Goal: Use online tool/utility

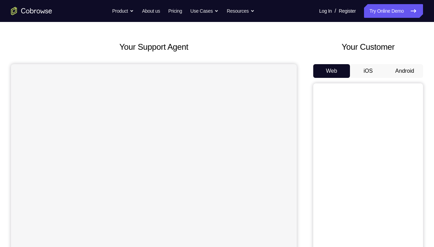
scroll to position [39, 0]
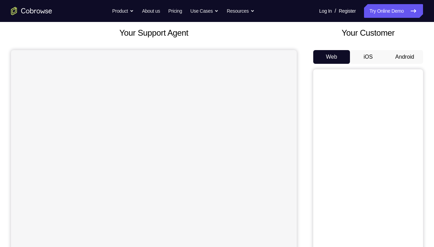
click at [391, 54] on button "Android" at bounding box center [404, 57] width 37 height 14
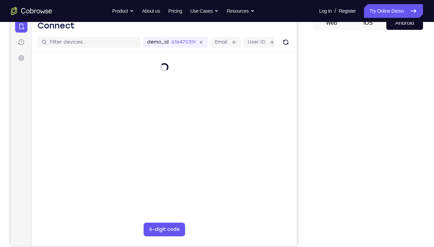
scroll to position [0, 0]
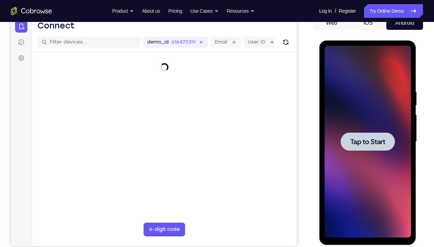
click at [373, 143] on span "Tap to Start" at bounding box center [367, 141] width 35 height 7
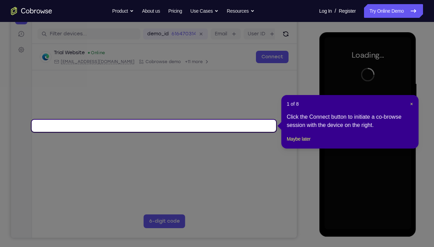
scroll to position [82, 0]
click at [411, 103] on span "×" at bounding box center [411, 103] width 3 height 5
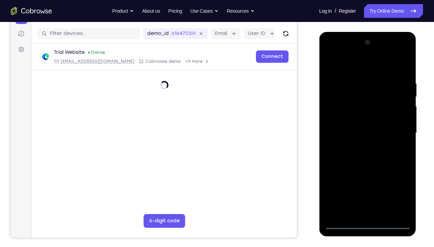
click at [367, 221] on div at bounding box center [367, 133] width 86 height 192
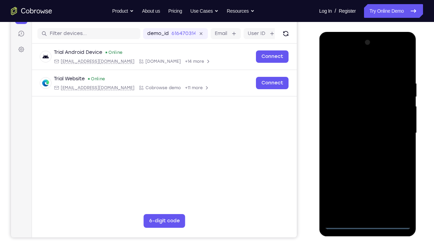
click at [366, 224] on div at bounding box center [367, 133] width 86 height 192
click at [367, 224] on div at bounding box center [367, 133] width 86 height 192
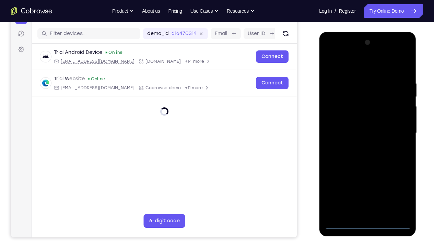
click at [367, 224] on div at bounding box center [367, 133] width 86 height 192
click at [368, 221] on div at bounding box center [367, 133] width 86 height 192
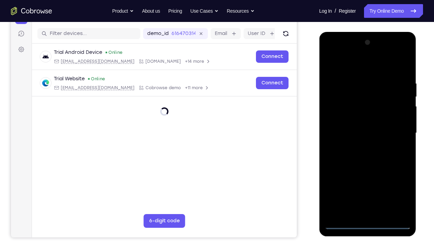
click at [367, 32] on div at bounding box center [367, 32] width 97 height 0
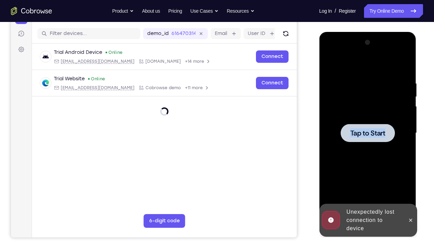
click at [367, 222] on div at bounding box center [367, 133] width 86 height 192
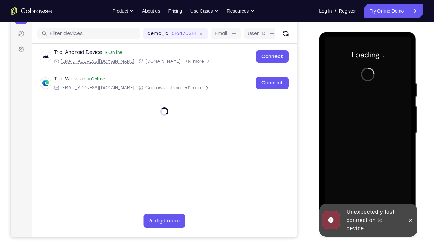
click at [367, 222] on div "Unexpectedly lost connection to device" at bounding box center [373, 220] width 60 height 30
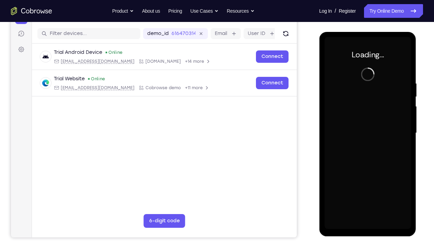
click at [367, 222] on div "Online web based iOS Simulators and Android Emulators. Run iPhone, iPad, Mobile…" at bounding box center [368, 135] width 98 height 206
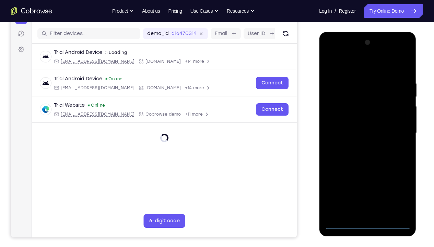
click at [369, 222] on div at bounding box center [367, 133] width 86 height 192
click at [367, 223] on div at bounding box center [367, 133] width 86 height 192
click at [398, 191] on div at bounding box center [367, 133] width 86 height 192
click at [338, 52] on div at bounding box center [367, 133] width 86 height 192
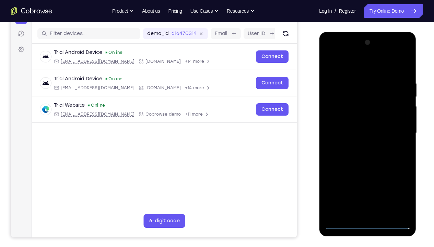
click at [394, 130] on div at bounding box center [367, 133] width 86 height 192
click at [363, 213] on div at bounding box center [367, 133] width 86 height 192
click at [336, 127] on div at bounding box center [367, 133] width 86 height 192
click at [344, 124] on div at bounding box center [367, 133] width 86 height 192
click at [363, 132] on div at bounding box center [367, 133] width 86 height 192
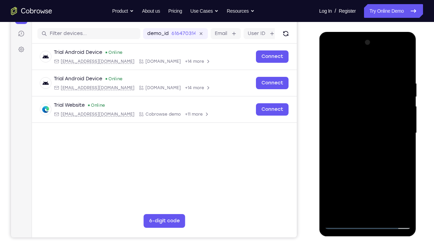
click at [359, 165] on div at bounding box center [367, 133] width 86 height 192
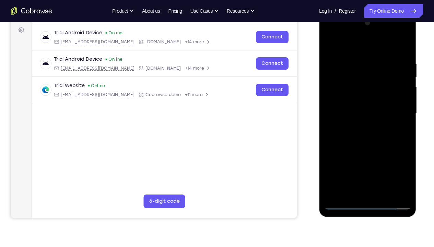
click at [406, 144] on div at bounding box center [367, 113] width 86 height 192
click at [330, 142] on div at bounding box center [367, 113] width 86 height 192
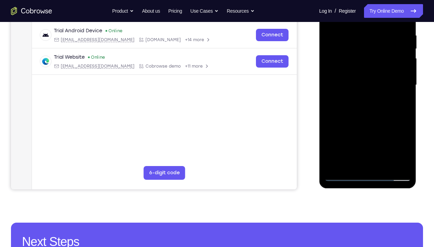
scroll to position [108, 0]
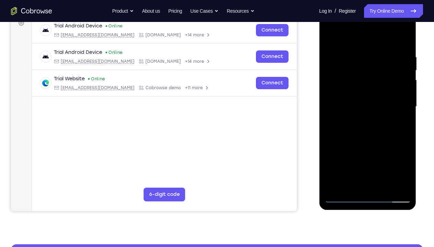
click at [329, 111] on div at bounding box center [367, 107] width 86 height 192
click at [399, 34] on div at bounding box center [367, 107] width 86 height 192
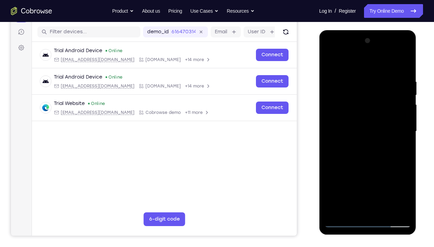
scroll to position [83, 0]
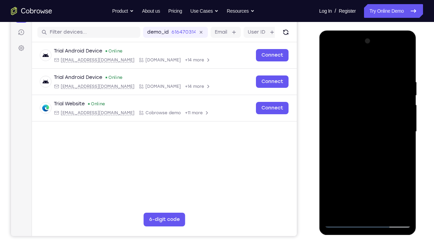
click at [384, 210] on div at bounding box center [367, 132] width 86 height 192
click at [372, 166] on div at bounding box center [367, 132] width 86 height 192
click at [331, 61] on div at bounding box center [367, 132] width 86 height 192
click at [359, 77] on div at bounding box center [367, 132] width 86 height 192
drag, startPoint x: 373, startPoint y: 108, endPoint x: 332, endPoint y: 101, distance: 41.4
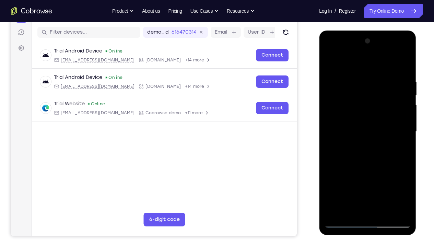
click at [332, 101] on div at bounding box center [367, 132] width 86 height 192
click at [395, 208] on div at bounding box center [367, 132] width 86 height 192
click at [405, 65] on div at bounding box center [367, 132] width 86 height 192
click at [406, 144] on div at bounding box center [367, 132] width 86 height 192
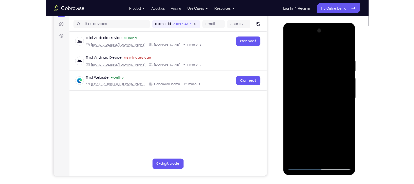
scroll to position [91, 0]
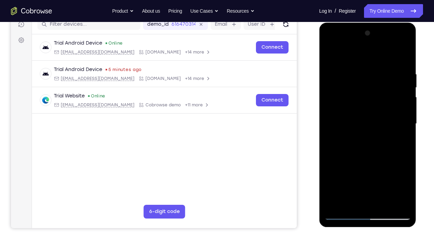
click at [406, 136] on div at bounding box center [367, 124] width 86 height 192
click at [331, 112] on div at bounding box center [367, 124] width 86 height 192
click at [394, 112] on div at bounding box center [367, 124] width 86 height 192
click at [405, 112] on div at bounding box center [367, 124] width 86 height 192
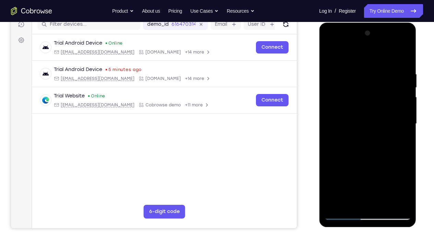
click at [406, 52] on div at bounding box center [367, 124] width 86 height 192
click at [329, 52] on div at bounding box center [367, 124] width 86 height 192
click at [330, 52] on div at bounding box center [367, 124] width 86 height 192
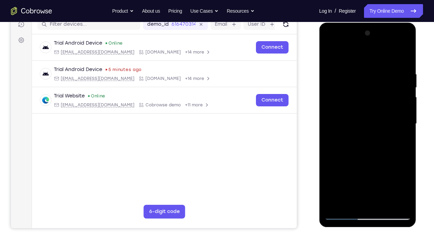
click at [331, 54] on div at bounding box center [367, 124] width 86 height 192
click at [387, 201] on div at bounding box center [367, 124] width 86 height 192
click at [361, 116] on div at bounding box center [367, 124] width 86 height 192
click at [370, 107] on div at bounding box center [367, 124] width 86 height 192
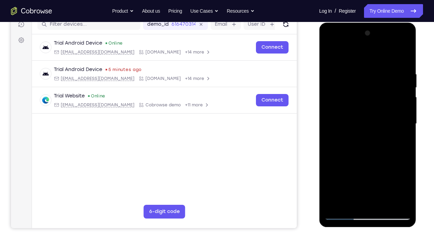
click at [329, 55] on div at bounding box center [367, 124] width 86 height 192
drag, startPoint x: 394, startPoint y: 77, endPoint x: 340, endPoint y: 65, distance: 55.5
click at [340, 65] on div at bounding box center [367, 124] width 86 height 192
drag, startPoint x: 392, startPoint y: 83, endPoint x: 363, endPoint y: 80, distance: 29.0
click at [363, 80] on div at bounding box center [367, 124] width 86 height 192
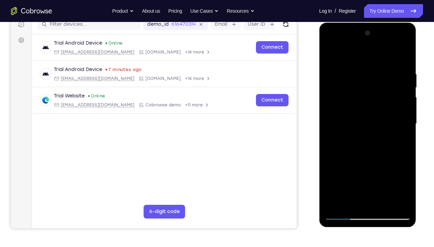
click at [331, 51] on div at bounding box center [367, 124] width 86 height 192
click at [334, 201] on div at bounding box center [367, 124] width 86 height 192
click at [338, 201] on div at bounding box center [367, 124] width 86 height 192
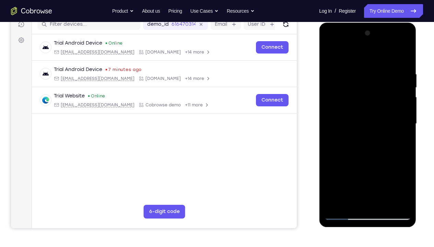
click at [336, 201] on div at bounding box center [367, 124] width 86 height 192
click at [407, 122] on div at bounding box center [367, 124] width 86 height 192
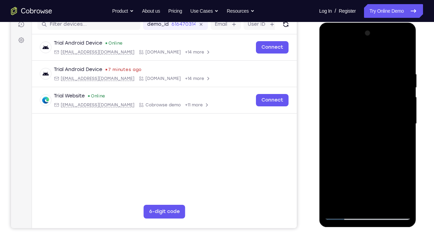
click at [407, 122] on div at bounding box center [367, 124] width 86 height 192
click at [407, 129] on div at bounding box center [367, 124] width 86 height 192
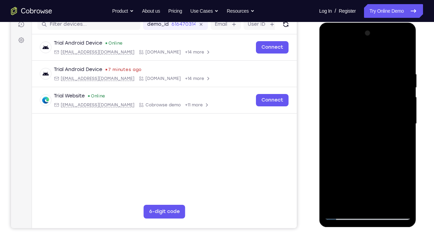
click at [407, 129] on div at bounding box center [367, 124] width 86 height 192
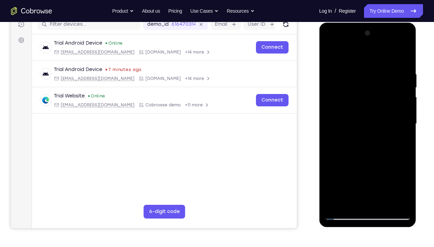
click at [407, 129] on div at bounding box center [367, 124] width 86 height 192
click at [404, 126] on div at bounding box center [367, 124] width 86 height 192
click at [405, 126] on div at bounding box center [367, 124] width 86 height 192
click at [329, 116] on div at bounding box center [367, 124] width 86 height 192
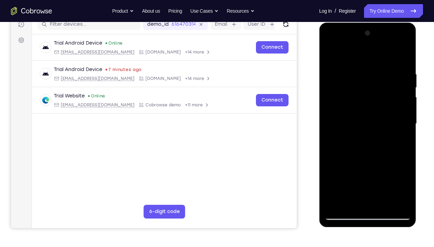
click at [329, 116] on div at bounding box center [367, 124] width 86 height 192
